Goal: Check status: Check status

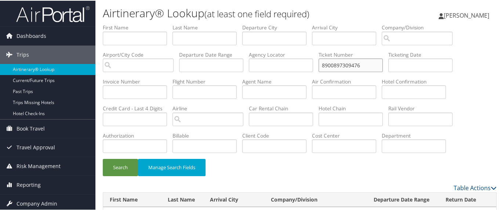
drag, startPoint x: 367, startPoint y: 65, endPoint x: 304, endPoint y: 57, distance: 63.2
click at [304, 23] on ul "First Name Last Name Departure City Arrival City Company/Division Airport/City …" at bounding box center [300, 23] width 394 height 0
paste input "616235"
type input "8900897616235"
click at [112, 167] on button "Search" at bounding box center [120, 166] width 35 height 17
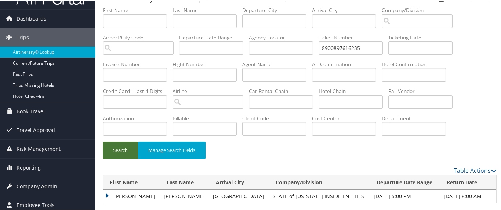
scroll to position [26, 0]
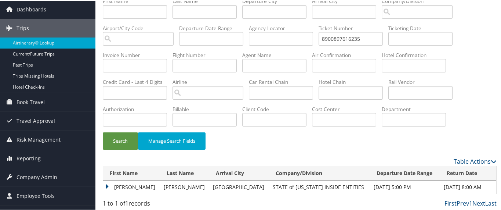
click at [124, 185] on td "JAY P" at bounding box center [131, 186] width 57 height 13
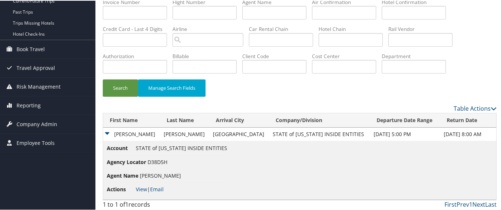
scroll to position [80, 0]
click at [140, 188] on link "View" at bounding box center [141, 187] width 11 height 7
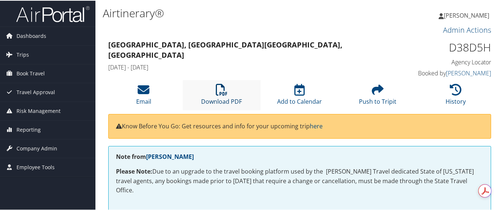
click at [219, 89] on icon at bounding box center [222, 89] width 12 height 12
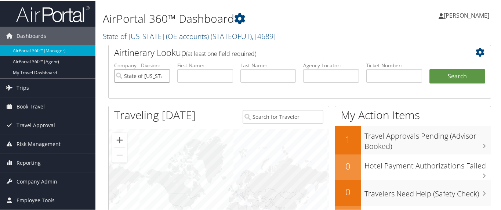
click at [162, 75] on input "State of [US_STATE] (OE accounts)" at bounding box center [142, 75] width 56 height 14
click at [373, 75] on input "text" at bounding box center [394, 75] width 56 height 14
paste input "890089751997"
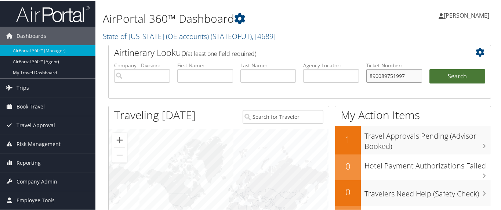
type input "890089751997"
click at [467, 73] on button "Search" at bounding box center [457, 75] width 56 height 15
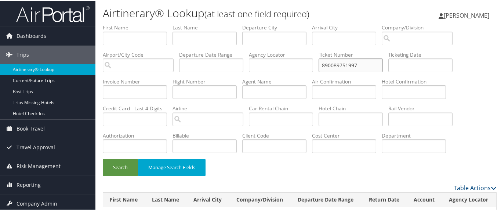
click at [323, 64] on input "890089751997" at bounding box center [351, 65] width 64 height 14
click at [363, 65] on input "890089751997" at bounding box center [351, 65] width 64 height 14
click at [121, 164] on button "Search" at bounding box center [120, 166] width 35 height 17
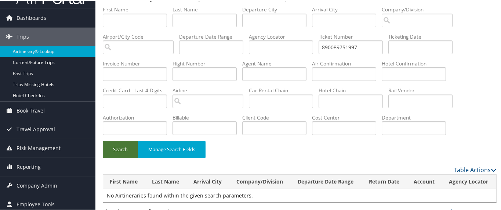
scroll to position [26, 0]
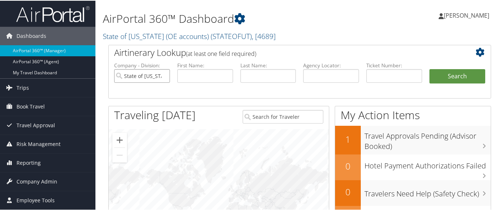
click at [163, 75] on input "State of [US_STATE] (OE accounts)" at bounding box center [142, 75] width 56 height 14
click at [382, 73] on input "text" at bounding box center [394, 75] width 56 height 14
click at [374, 72] on input "text" at bounding box center [394, 75] width 56 height 14
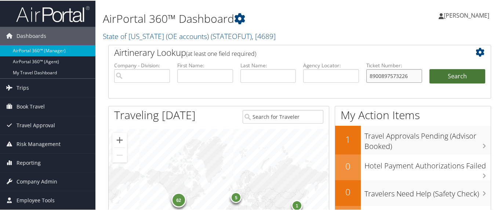
type input "8900897573226"
click at [443, 73] on button "Search" at bounding box center [457, 75] width 56 height 15
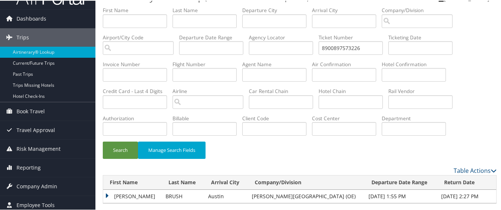
scroll to position [26, 0]
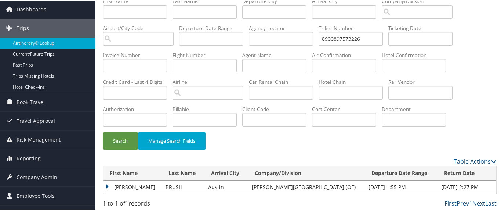
click at [110, 184] on td "DARIN FRANKLYN" at bounding box center [132, 186] width 59 height 13
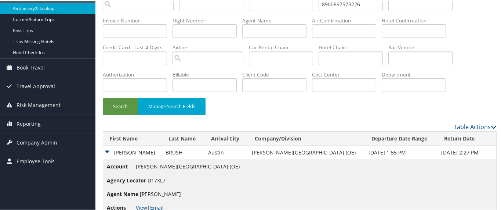
scroll to position [80, 0]
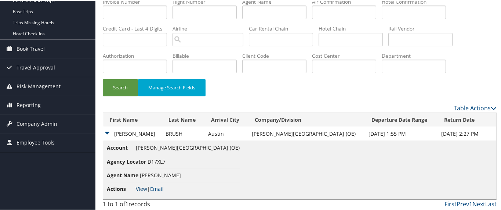
click at [140, 186] on link "View" at bounding box center [141, 187] width 11 height 7
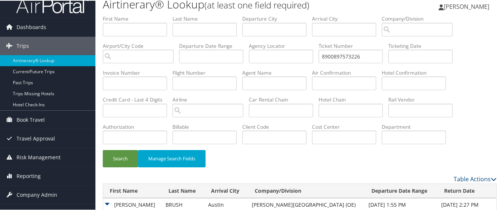
scroll to position [0, 0]
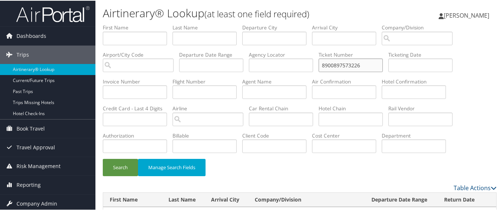
drag, startPoint x: 367, startPoint y: 64, endPoint x: 300, endPoint y: 64, distance: 67.2
click at [300, 23] on ul "First Name Last Name Departure City Arrival City Company/Division Airport/City …" at bounding box center [300, 23] width 394 height 0
type input "0067309927672"
click at [127, 163] on button "Search" at bounding box center [120, 166] width 35 height 17
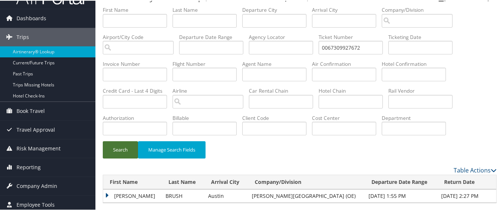
scroll to position [26, 0]
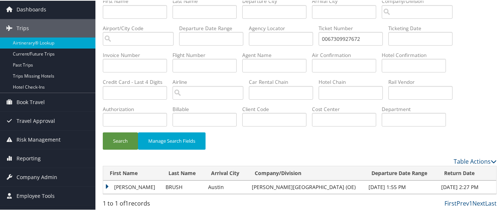
click at [110, 183] on td "DARIN FRANKLYN" at bounding box center [132, 186] width 59 height 13
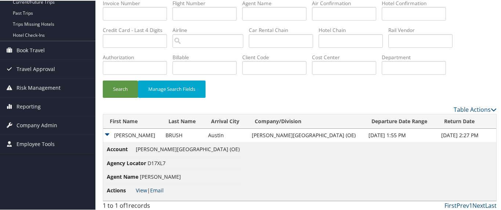
scroll to position [80, 0]
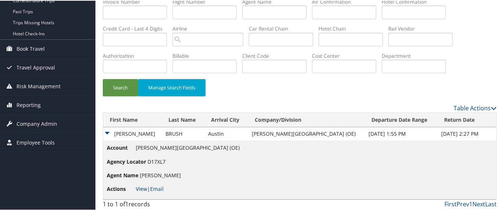
click at [144, 184] on link "View" at bounding box center [141, 187] width 11 height 7
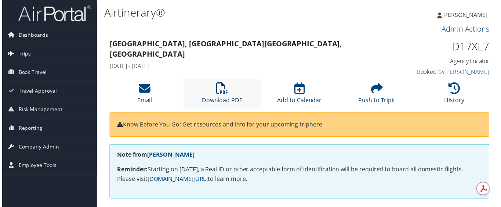
click at [216, 88] on icon at bounding box center [222, 89] width 12 height 12
drag, startPoint x: 221, startPoint y: 91, endPoint x: 221, endPoint y: 86, distance: 4.4
click at [221, 90] on icon at bounding box center [222, 89] width 12 height 12
